Goal: Entertainment & Leisure: Consume media (video, audio)

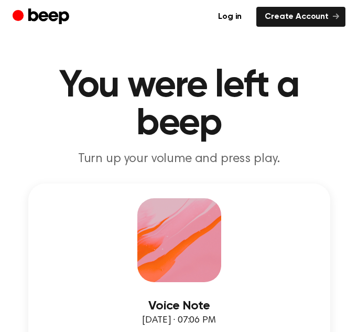
click at [142, 324] on span "August 24, 2025 · 07:06 PM" at bounding box center [178, 320] width 73 height 9
click at [148, 327] on div "Voice Note August 24, 2025 · 07:06 PM" at bounding box center [179, 313] width 273 height 29
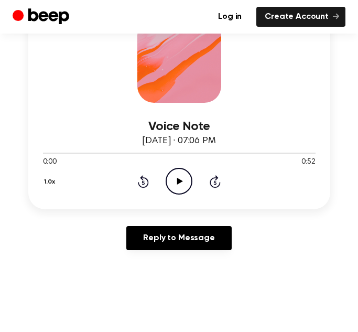
scroll to position [185, 0]
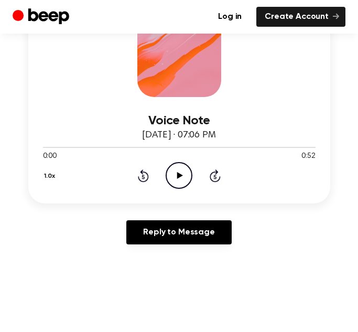
click at [177, 170] on icon "Play Audio" at bounding box center [179, 175] width 27 height 27
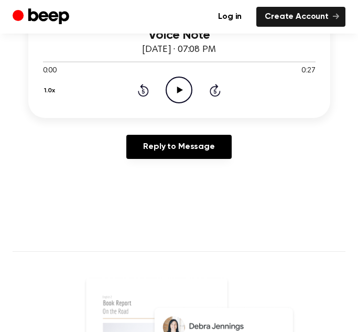
scroll to position [273, 0]
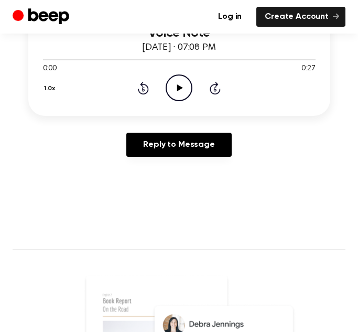
click at [182, 87] on icon "Play Audio" at bounding box center [179, 87] width 27 height 27
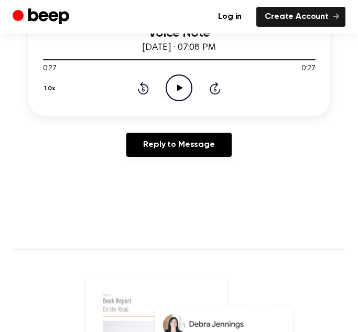
click at [187, 89] on icon "Play Audio" at bounding box center [179, 87] width 27 height 27
click at [172, 92] on icon "Pause Audio" at bounding box center [179, 87] width 27 height 27
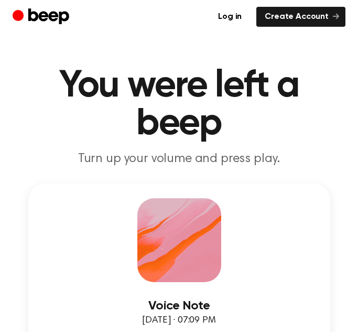
drag, startPoint x: 351, startPoint y: 47, endPoint x: 354, endPoint y: 76, distance: 29.5
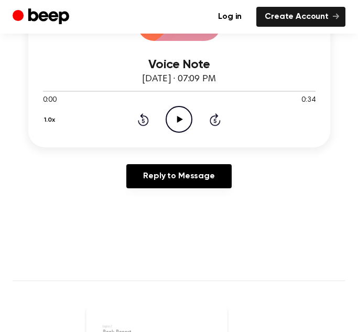
scroll to position [237, 0]
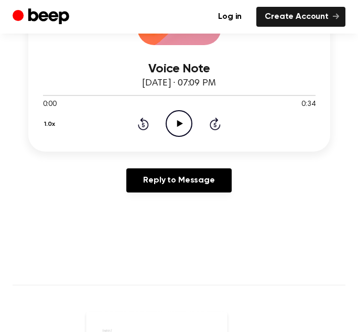
click at [177, 129] on icon "Play Audio" at bounding box center [179, 123] width 27 height 27
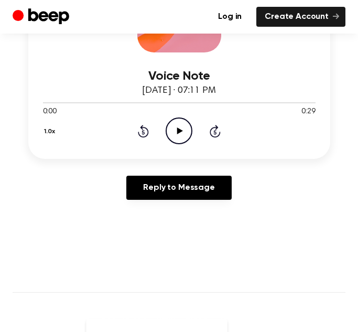
scroll to position [228, 0]
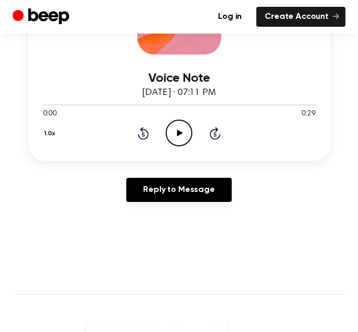
click at [178, 137] on icon "Play Audio" at bounding box center [179, 133] width 27 height 27
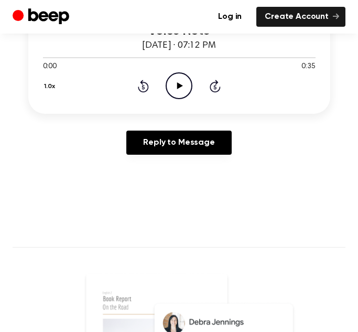
scroll to position [279, 0]
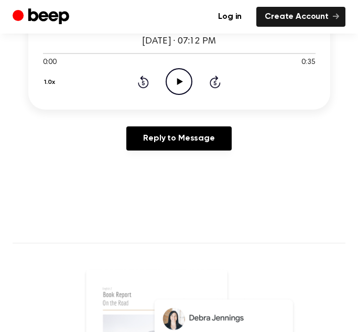
click at [176, 81] on icon "Play Audio" at bounding box center [179, 81] width 27 height 27
click at [141, 83] on icon "Rewind 5 seconds" at bounding box center [143, 82] width 12 height 14
click at [153, 116] on div "Voice Note August 24, 2025 · 07:12 PM 0:26 0:35 Your browser does not support t…" at bounding box center [179, 32] width 333 height 254
click at [141, 80] on icon "Rewind 5 seconds" at bounding box center [143, 82] width 12 height 14
click at [142, 81] on icon "Rewind 5 seconds" at bounding box center [143, 82] width 12 height 14
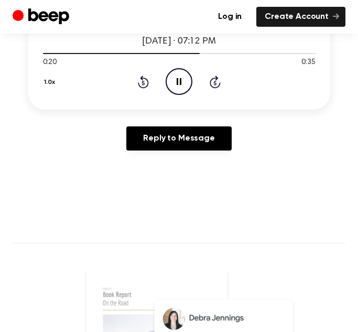
click at [143, 81] on icon at bounding box center [143, 83] width 3 height 4
click at [102, 173] on main "You were left a beep Turn up your volume and press play. Voice Note August 24, …" at bounding box center [179, 205] width 358 height 969
click at [141, 81] on icon "Rewind 5 seconds" at bounding box center [143, 82] width 12 height 14
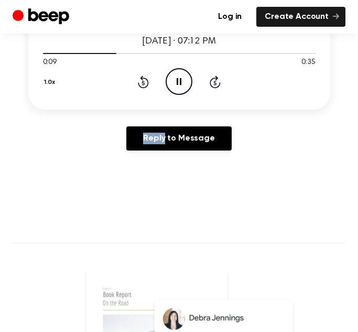
click at [141, 81] on icon "Rewind 5 seconds" at bounding box center [143, 82] width 12 height 14
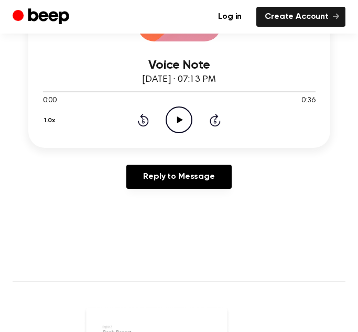
scroll to position [237, 0]
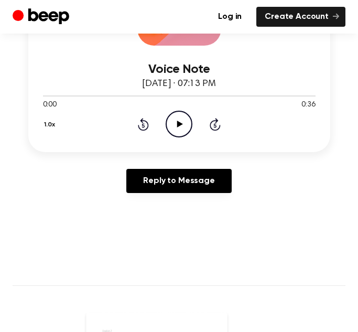
click at [184, 116] on icon "Play Audio" at bounding box center [179, 124] width 27 height 27
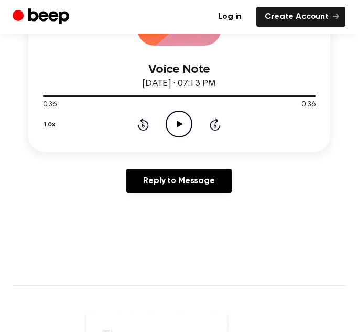
click at [185, 120] on icon "Play Audio" at bounding box center [179, 124] width 27 height 27
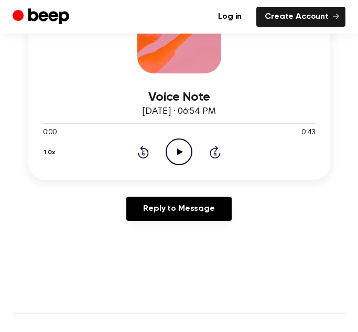
scroll to position [215, 0]
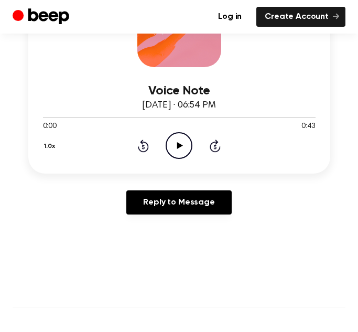
click at [180, 140] on icon "Play Audio" at bounding box center [179, 145] width 27 height 27
